Goal: Information Seeking & Learning: Check status

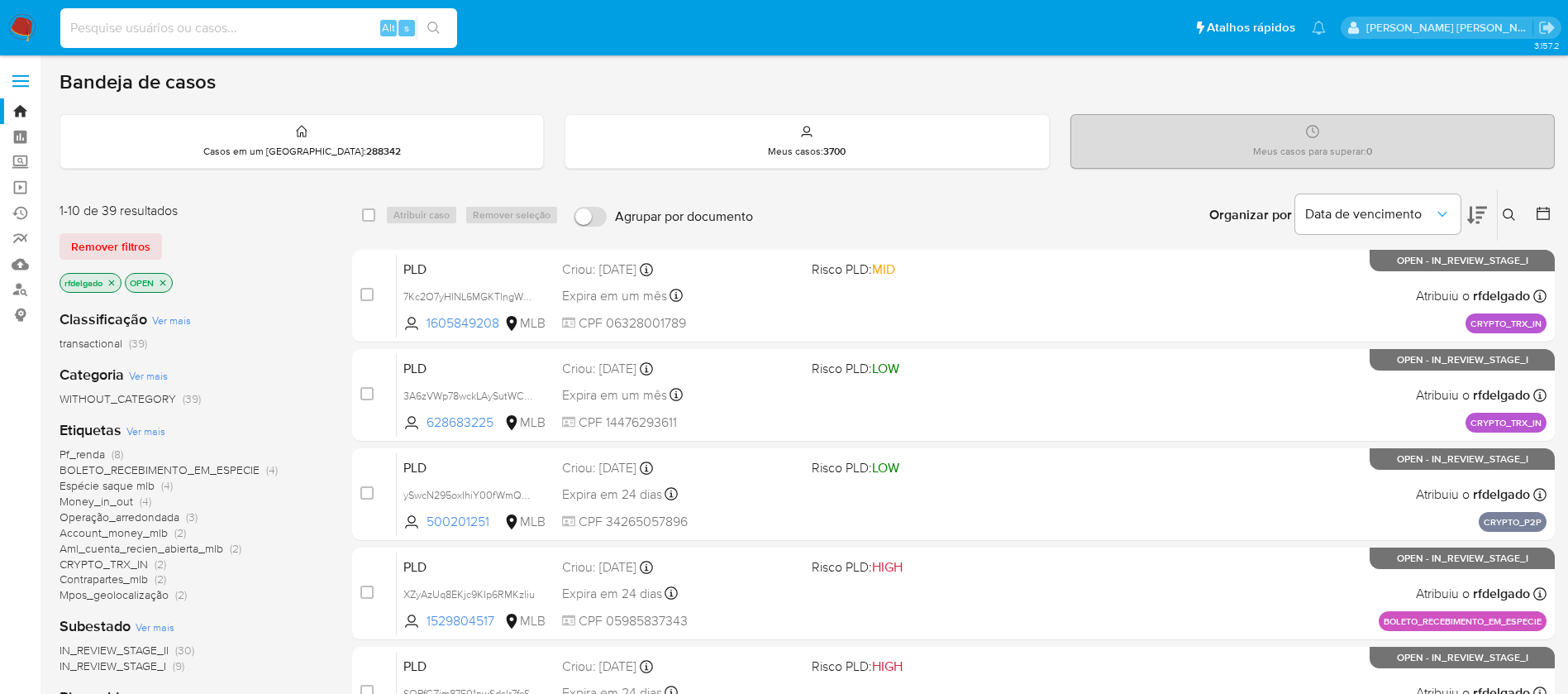
click at [293, 25] on input at bounding box center [258, 28] width 397 height 21
paste input "jRoPTLZxNDxgztwcPCv5NWfT"
type input "jRoPTLZxNDxgztwcPCv5NWfT"
click at [440, 29] on icon "search-icon" at bounding box center [434, 28] width 14 height 14
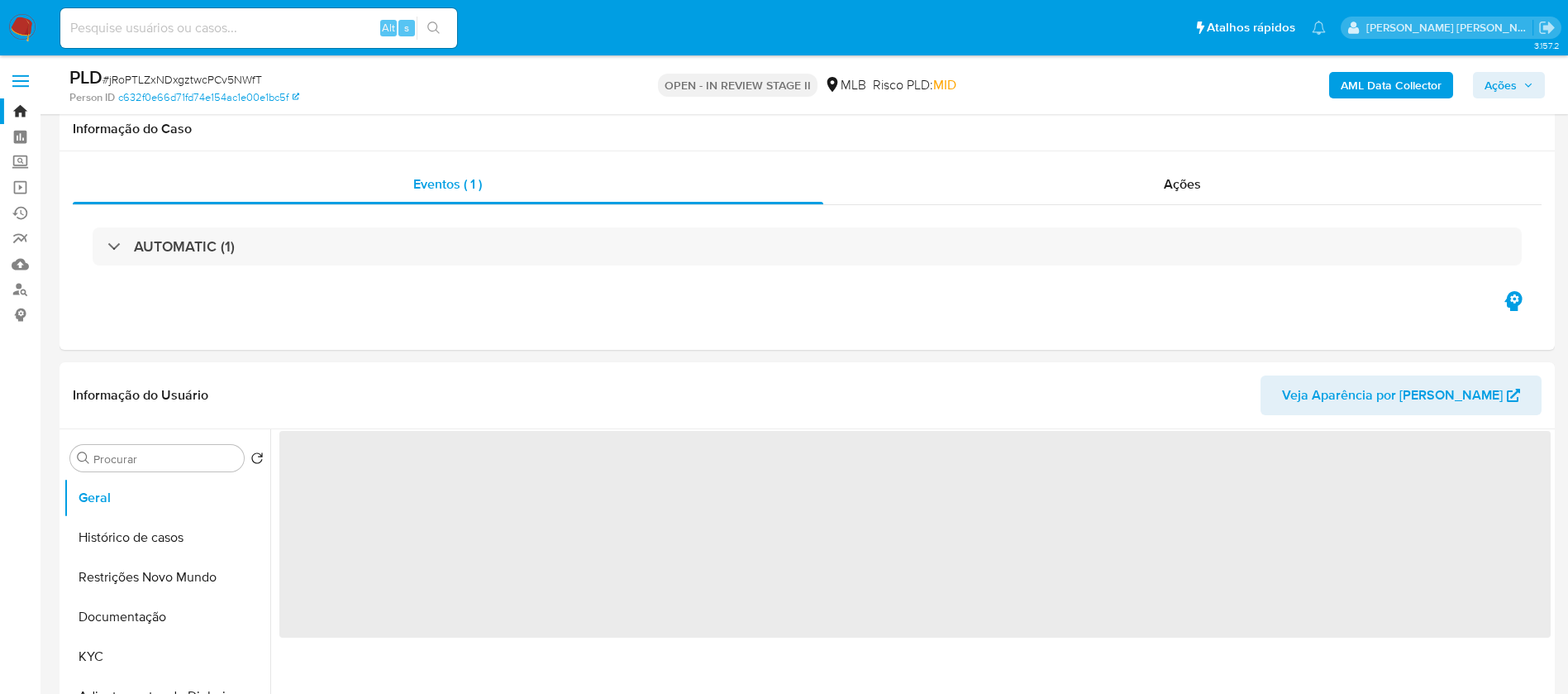
scroll to position [248, 0]
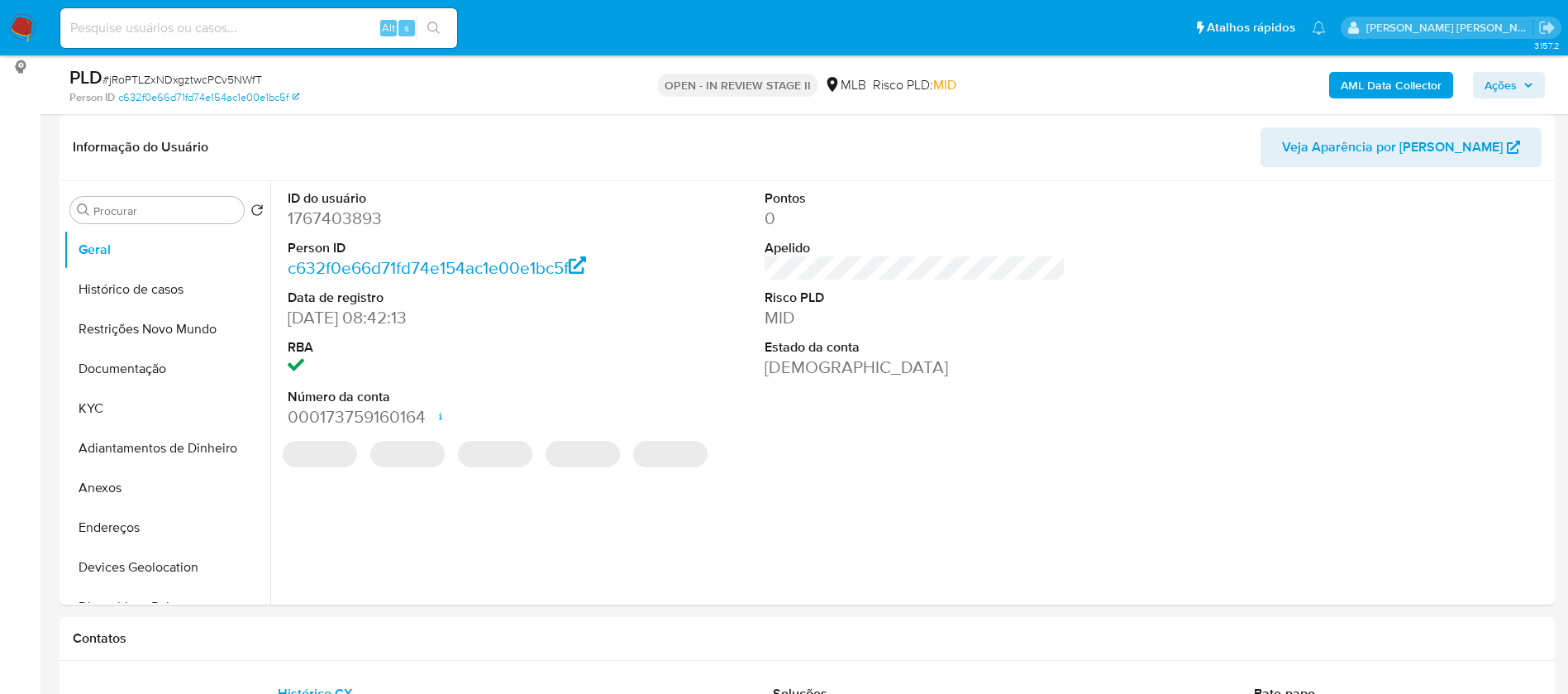
select select "10"
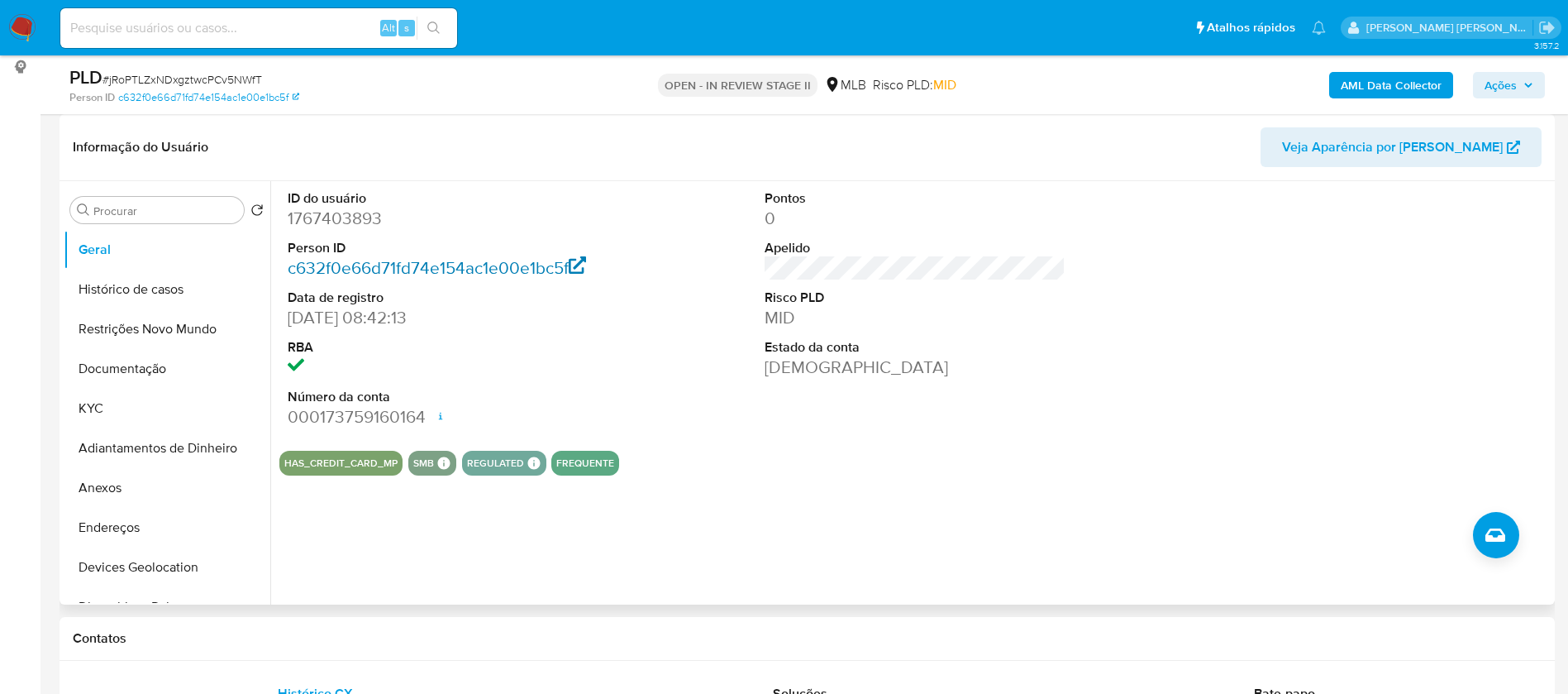
scroll to position [373, 0]
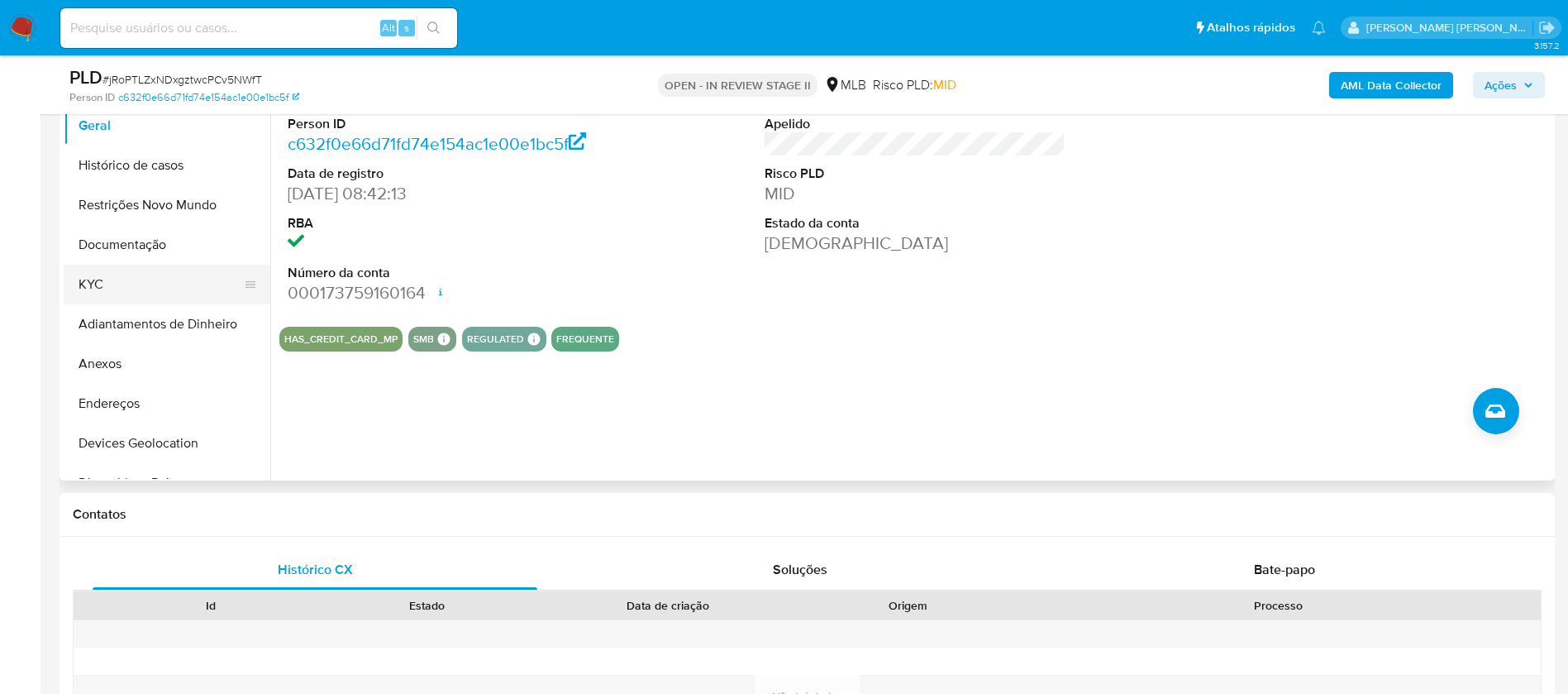
click at [167, 284] on button "KYC" at bounding box center [161, 284] width 193 height 40
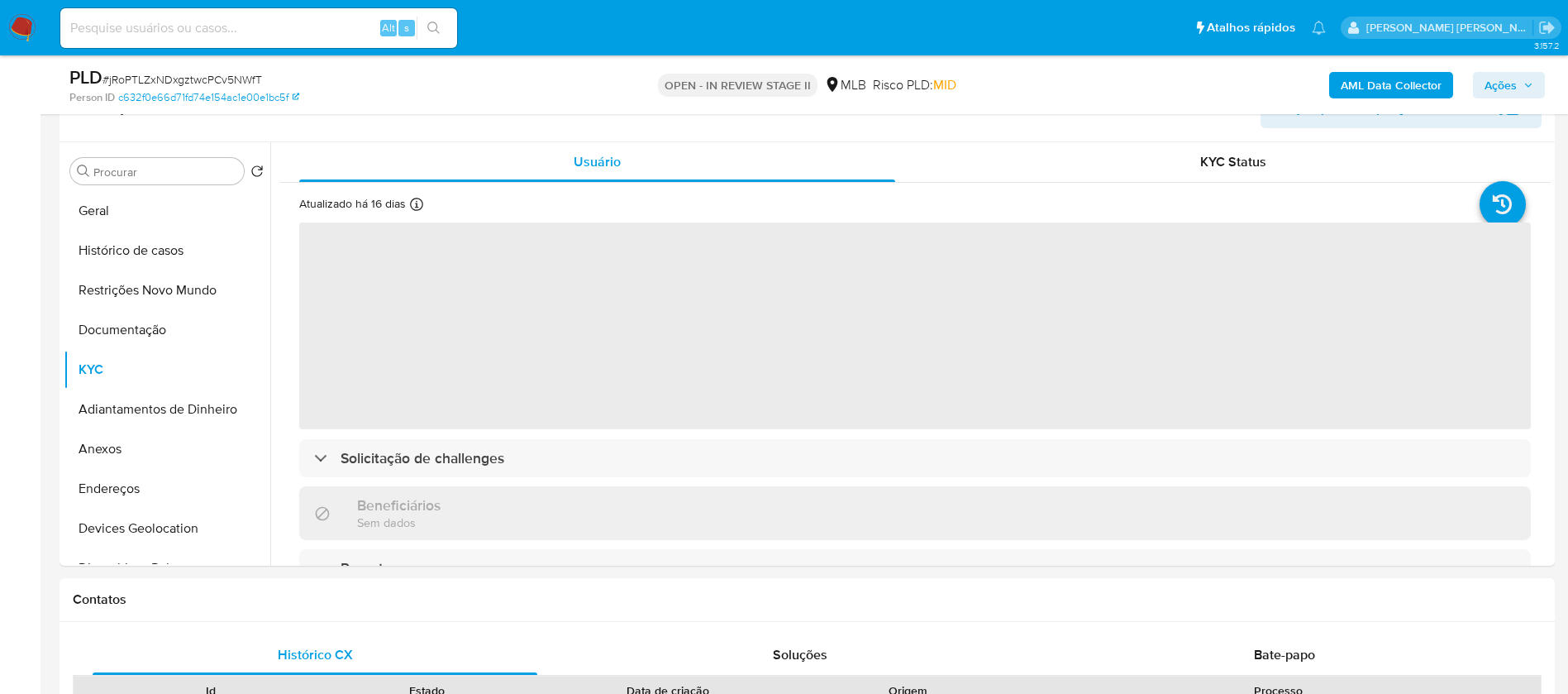
scroll to position [248, 0]
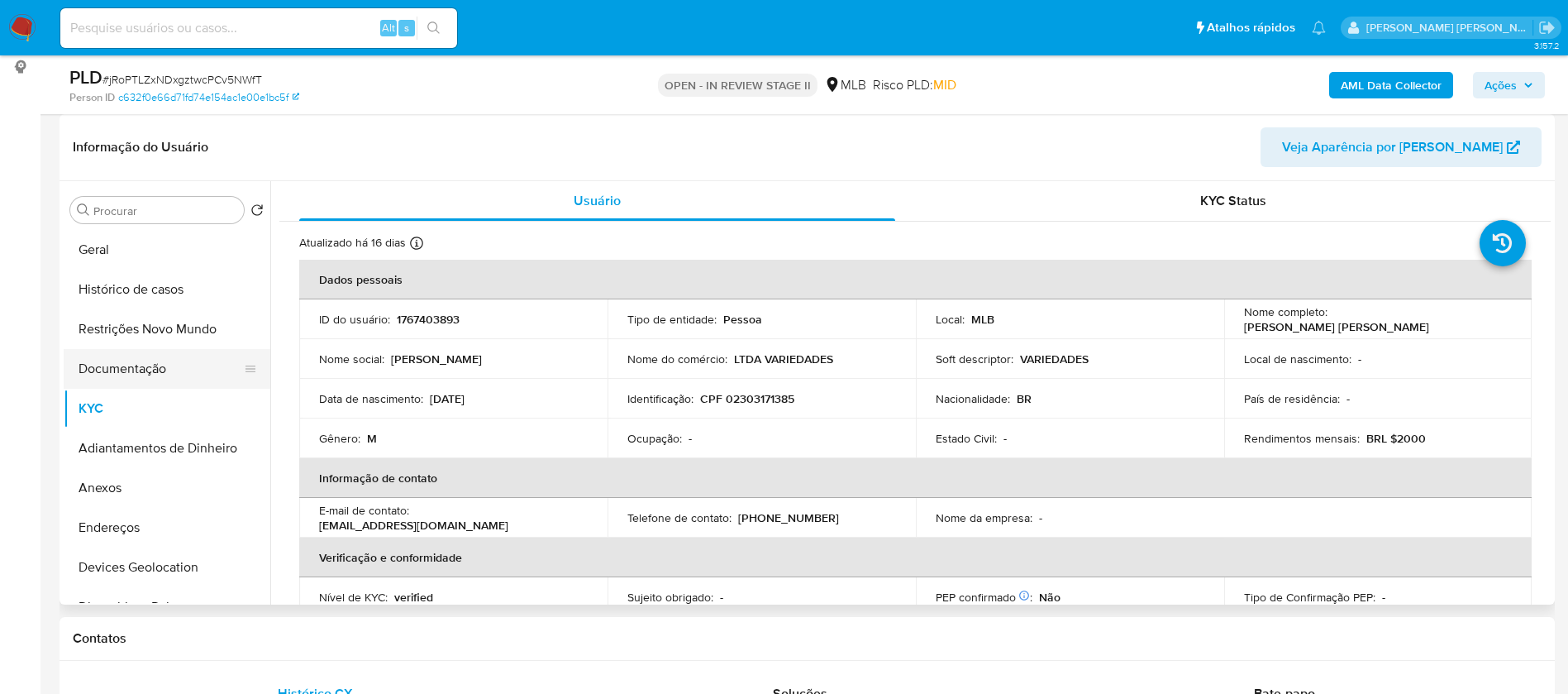
click at [149, 367] on button "Documentação" at bounding box center [161, 369] width 193 height 40
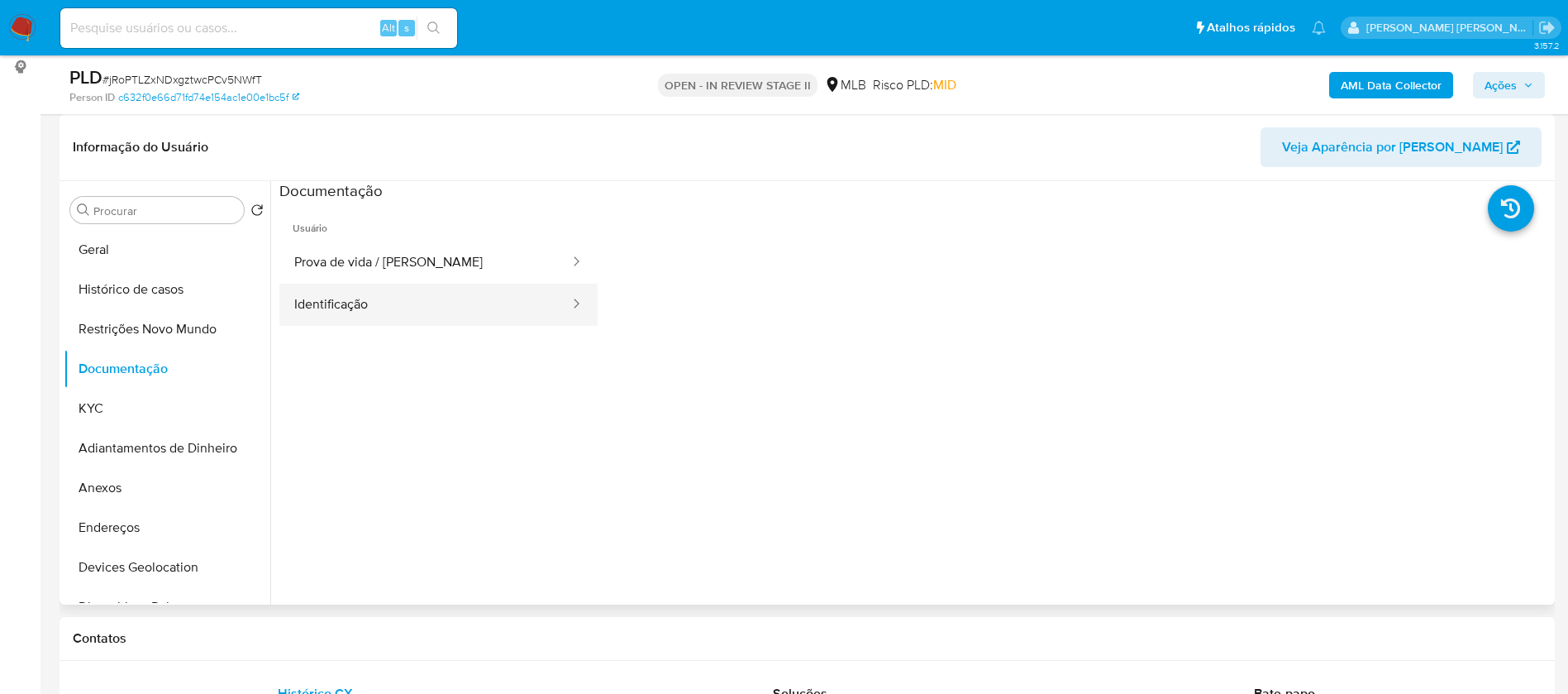
click at [390, 301] on button "Identificação" at bounding box center [426, 305] width 292 height 43
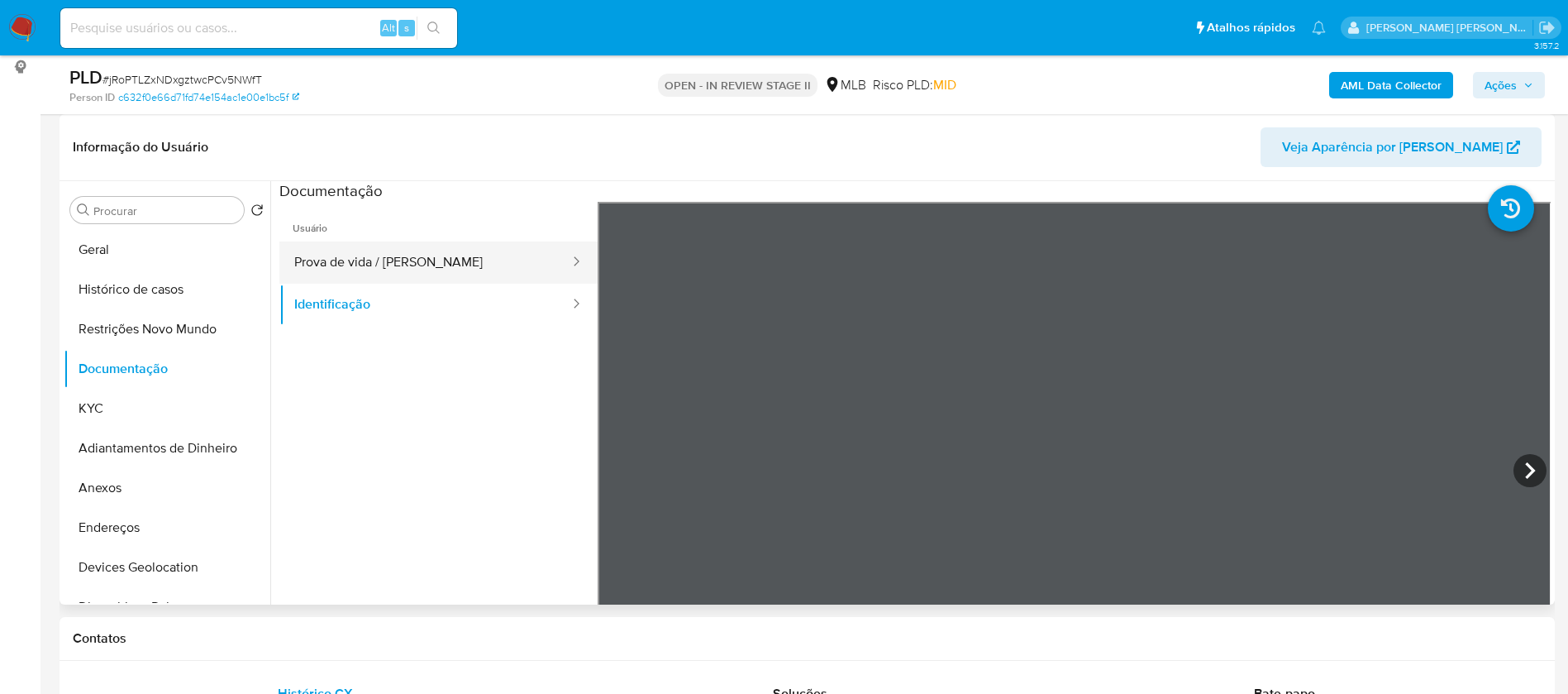
click at [403, 264] on button "Prova de vida / [PERSON_NAME]" at bounding box center [426, 263] width 292 height 43
